Goal: Check status: Check status

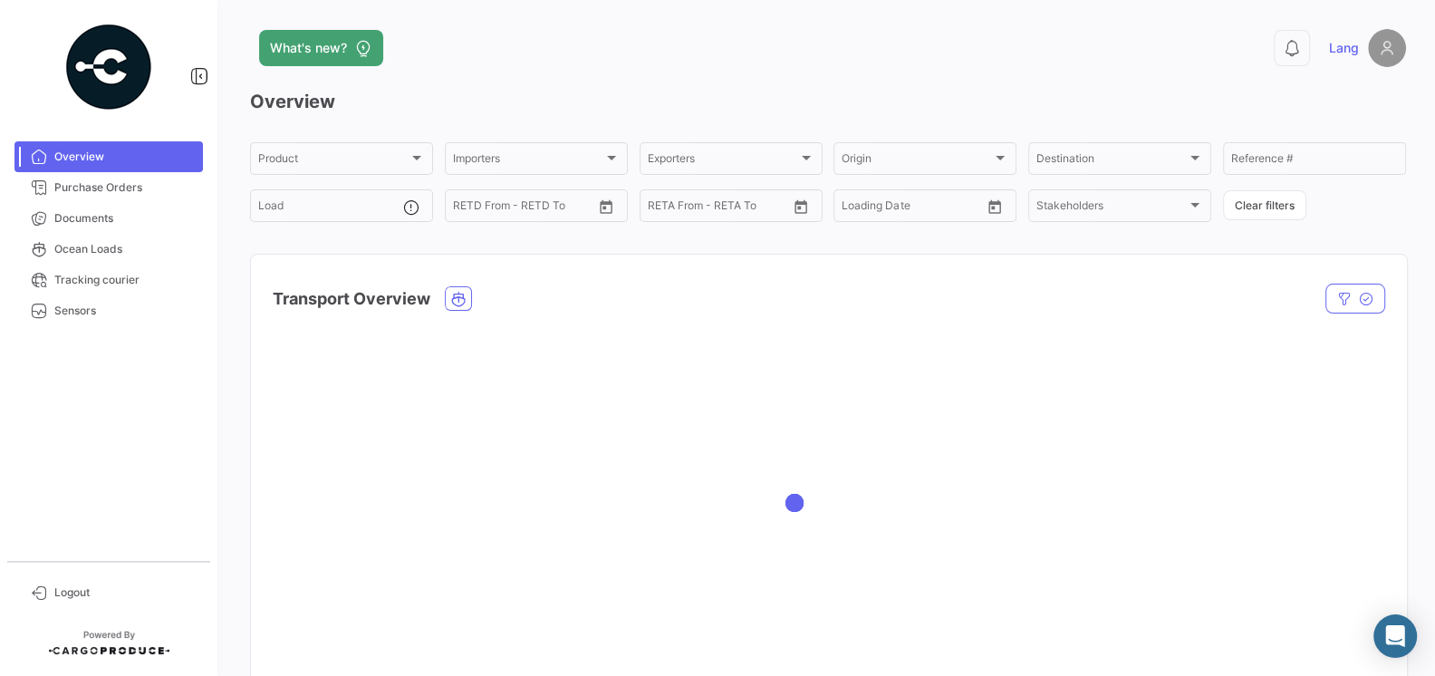
click at [688, 429] on div at bounding box center [829, 503] width 1156 height 362
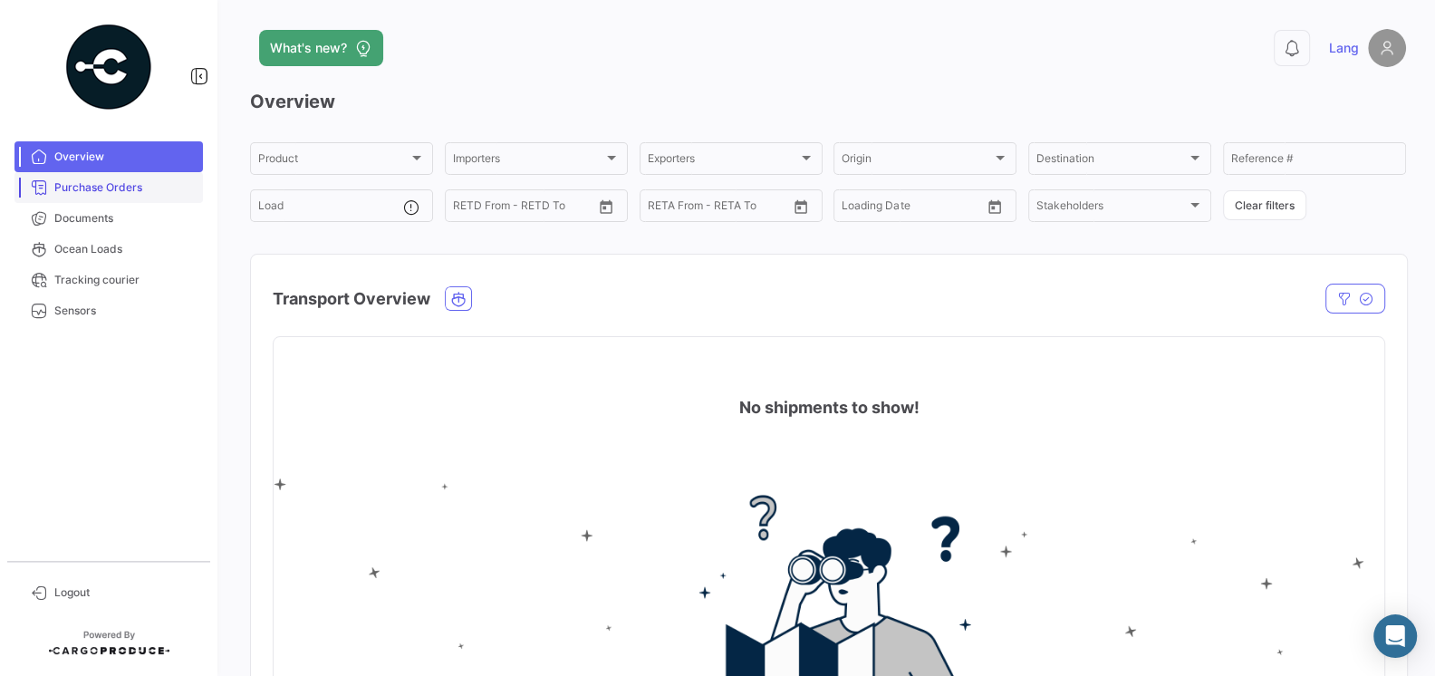
click at [112, 186] on span "Purchase Orders" at bounding box center [124, 187] width 141 height 16
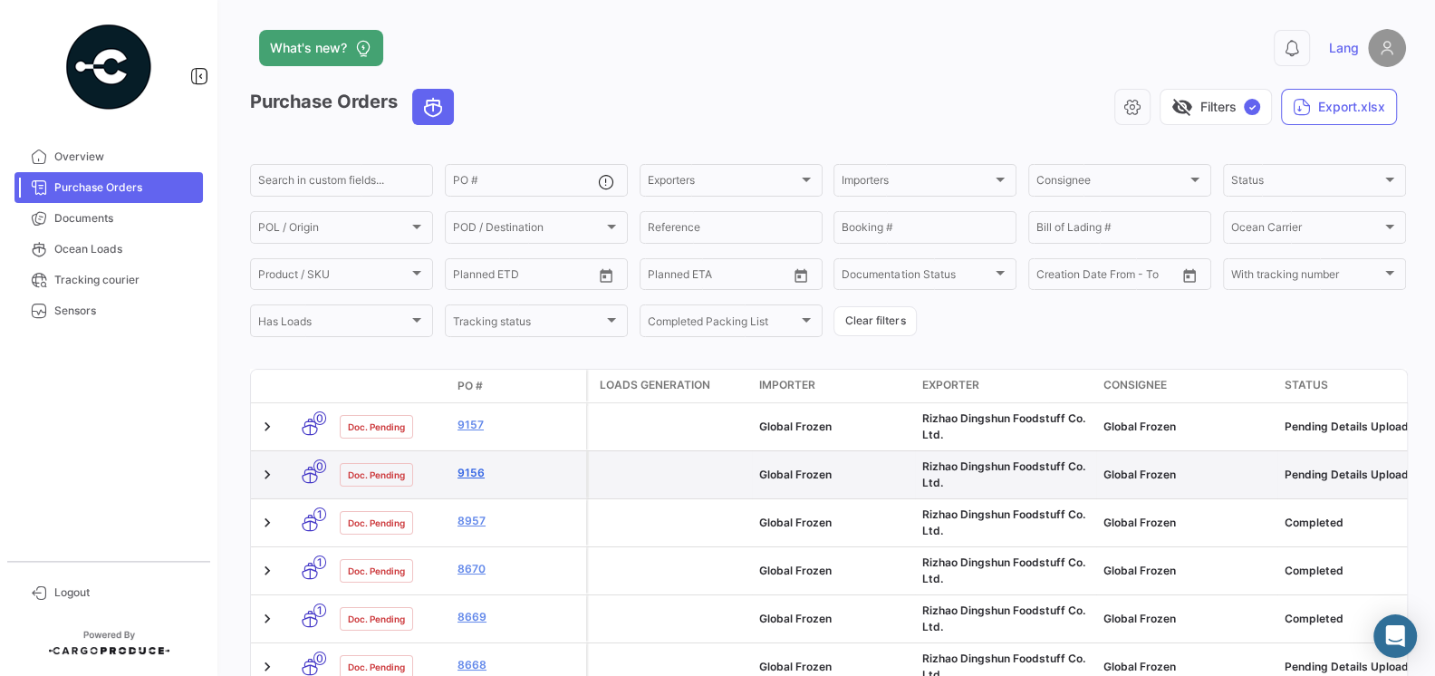
click at [481, 471] on link "9156" at bounding box center [518, 473] width 121 height 16
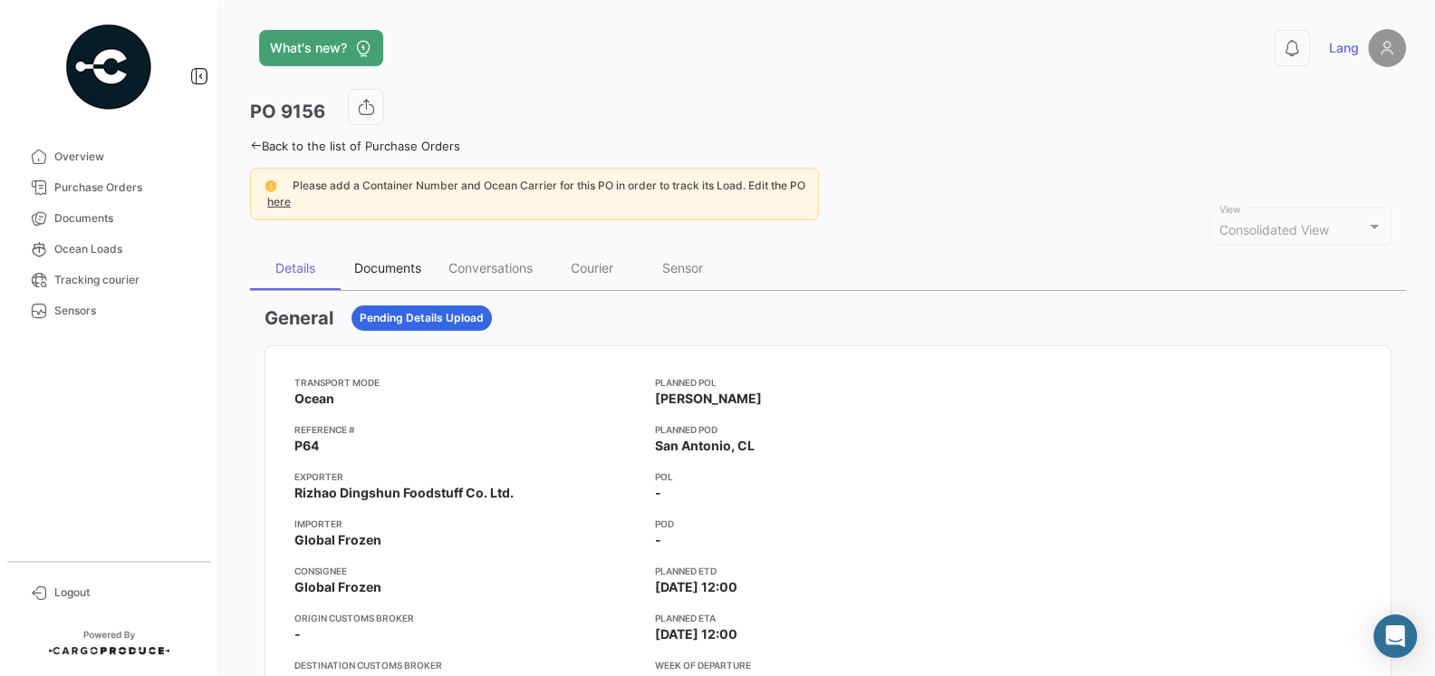
click at [393, 277] on div "Documents" at bounding box center [388, 267] width 94 height 43
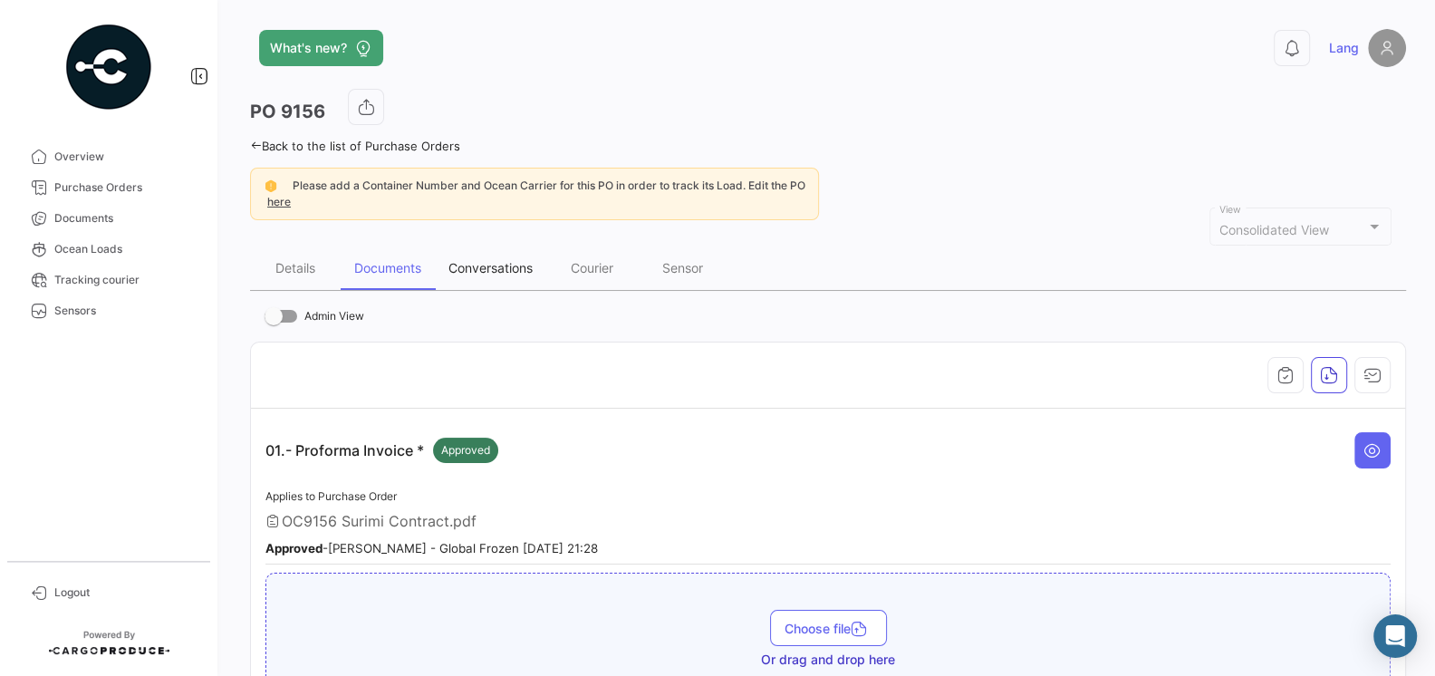
click at [500, 261] on div "Conversations" at bounding box center [491, 267] width 84 height 15
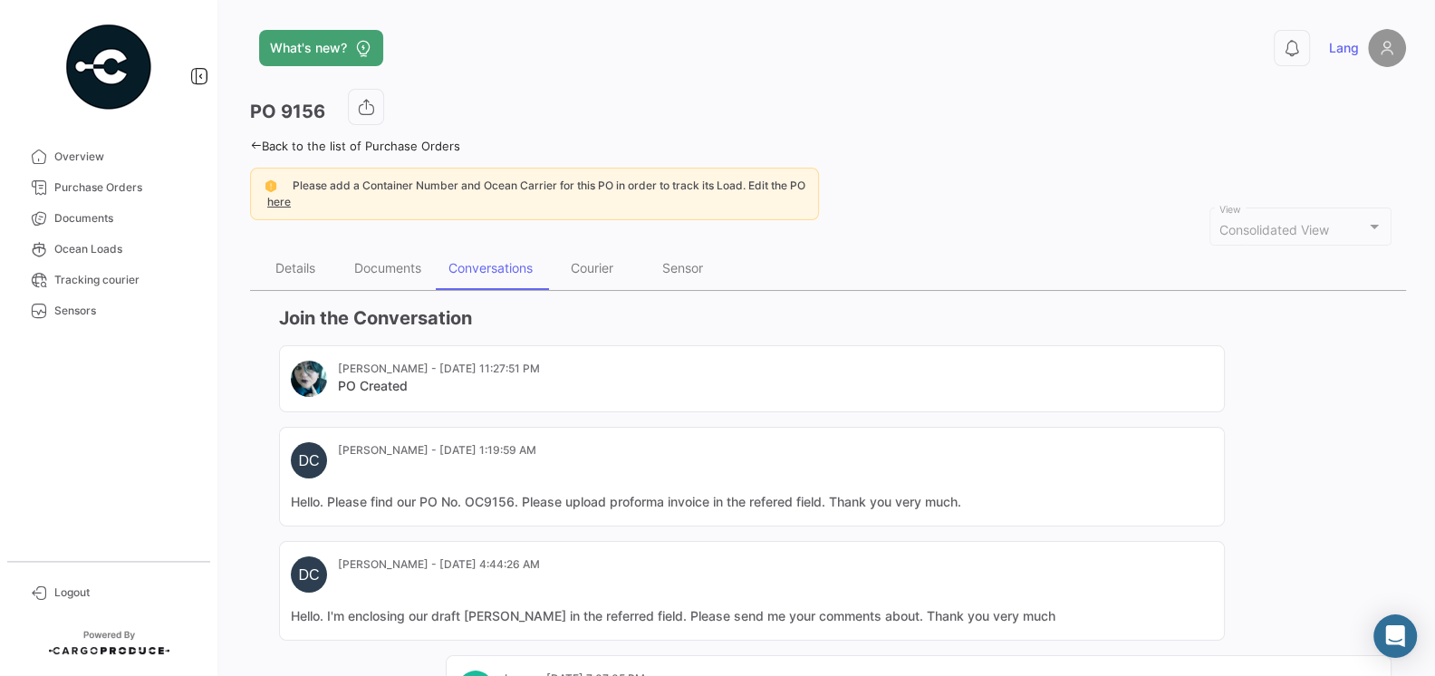
scroll to position [338, 0]
